Goal: Task Accomplishment & Management: Use online tool/utility

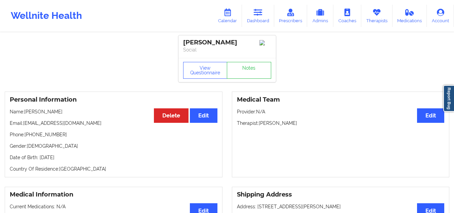
drag, startPoint x: 252, startPoint y: 42, endPoint x: 184, endPoint y: 42, distance: 68.2
click at [184, 42] on div "[PERSON_NAME]" at bounding box center [227, 43] width 88 height 8
copy div "[PERSON_NAME]"
drag, startPoint x: 255, startPoint y: 12, endPoint x: 249, endPoint y: 19, distance: 9.8
click at [255, 12] on icon at bounding box center [258, 12] width 9 height 7
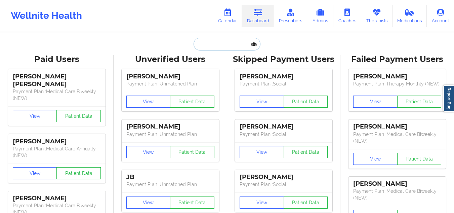
click at [230, 45] on input "text" at bounding box center [227, 44] width 67 height 13
paste input "[PERSON_NAME]"
type input "[PERSON_NAME]"
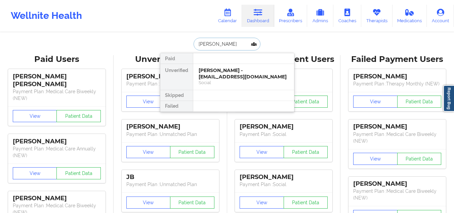
click at [239, 71] on div "[PERSON_NAME] - [EMAIL_ADDRESS][DOMAIN_NAME]" at bounding box center [244, 73] width 90 height 12
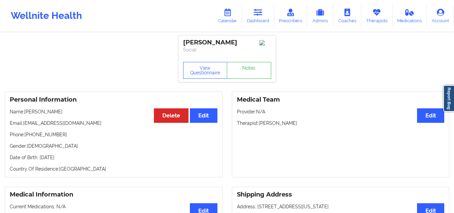
drag, startPoint x: 300, startPoint y: 125, endPoint x: 260, endPoint y: 119, distance: 41.0
click at [260, 120] on p "Therapist: [PERSON_NAME]" at bounding box center [341, 123] width 208 height 7
copy p "[PERSON_NAME]"
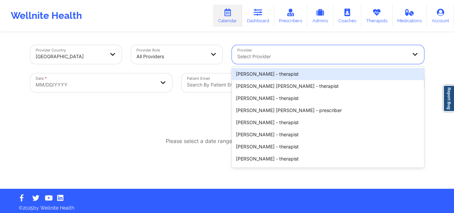
click at [259, 59] on div at bounding box center [322, 56] width 170 height 8
paste input "[PERSON_NAME]"
type input "[PERSON_NAME]"
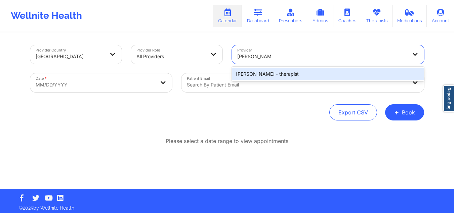
click at [274, 74] on div "Christal Tucker - therapist" at bounding box center [328, 74] width 192 height 12
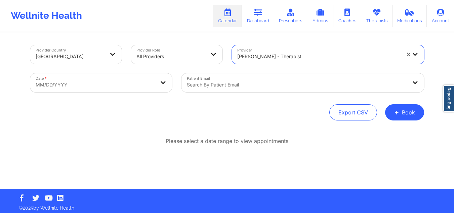
click at [131, 85] on body "Wellnite Health Calendar Dashboard Prescribers Admins Coaches Therapists Medica…" at bounding box center [227, 106] width 454 height 213
select select "2025-8"
select select "2025-9"
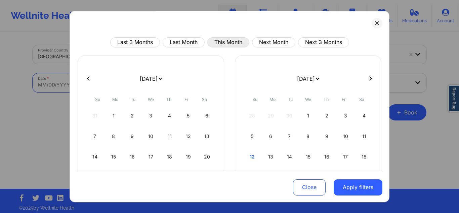
click at [217, 42] on button "This Month" at bounding box center [228, 42] width 42 height 10
select select "2025-9"
select select "2025-10"
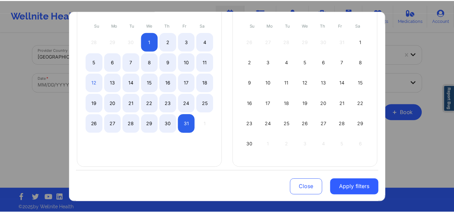
scroll to position [79, 0]
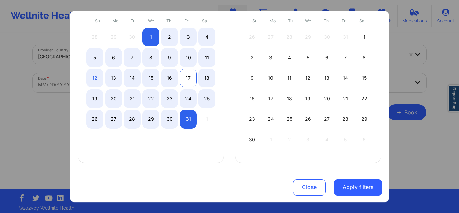
click at [186, 81] on div "17" at bounding box center [188, 78] width 17 height 19
select select "2025-9"
select select "2025-10"
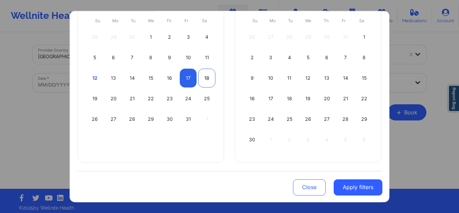
select select "2025-9"
select select "2025-10"
click at [207, 80] on div "18" at bounding box center [206, 78] width 17 height 19
select select "2025-9"
select select "2025-10"
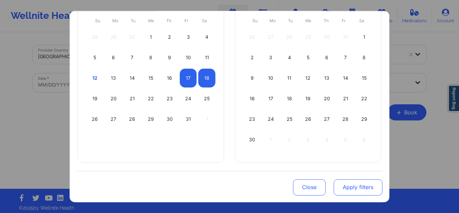
click at [369, 188] on button "Apply filters" at bounding box center [358, 187] width 49 height 16
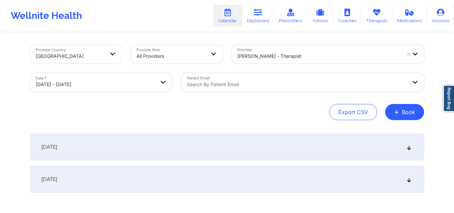
scroll to position [35, 0]
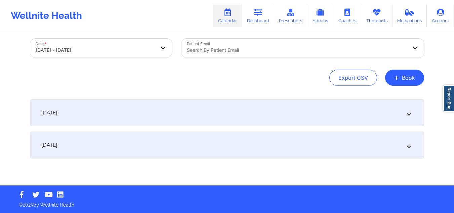
click at [223, 144] on div "October 18, 2025" at bounding box center [227, 144] width 394 height 27
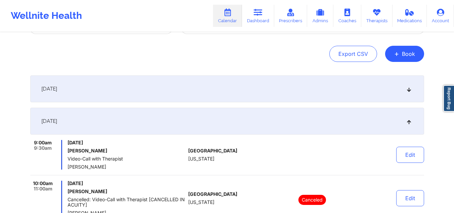
scroll to position [45, 0]
